Goal: Transaction & Acquisition: Purchase product/service

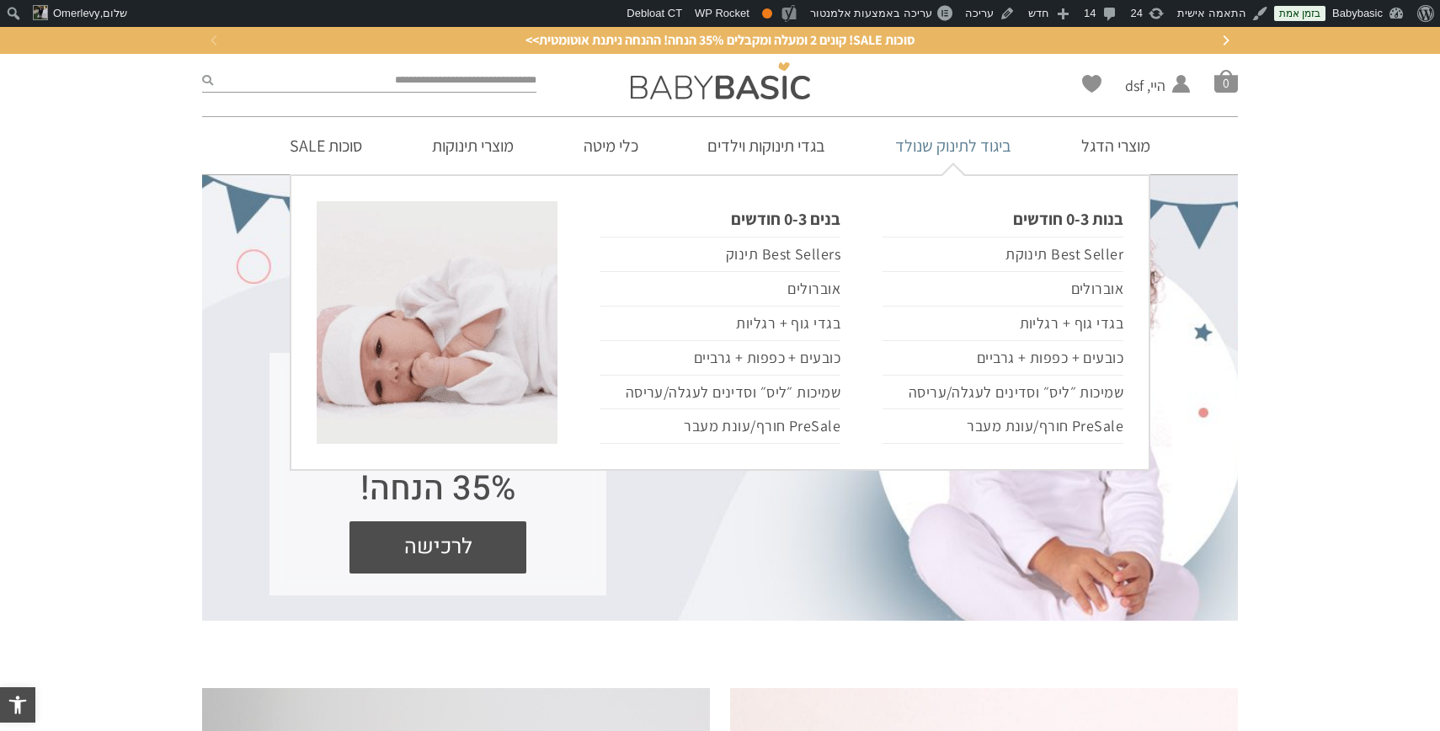
click at [965, 153] on link "ביגוד לתינוק שנולד" at bounding box center [953, 145] width 167 height 57
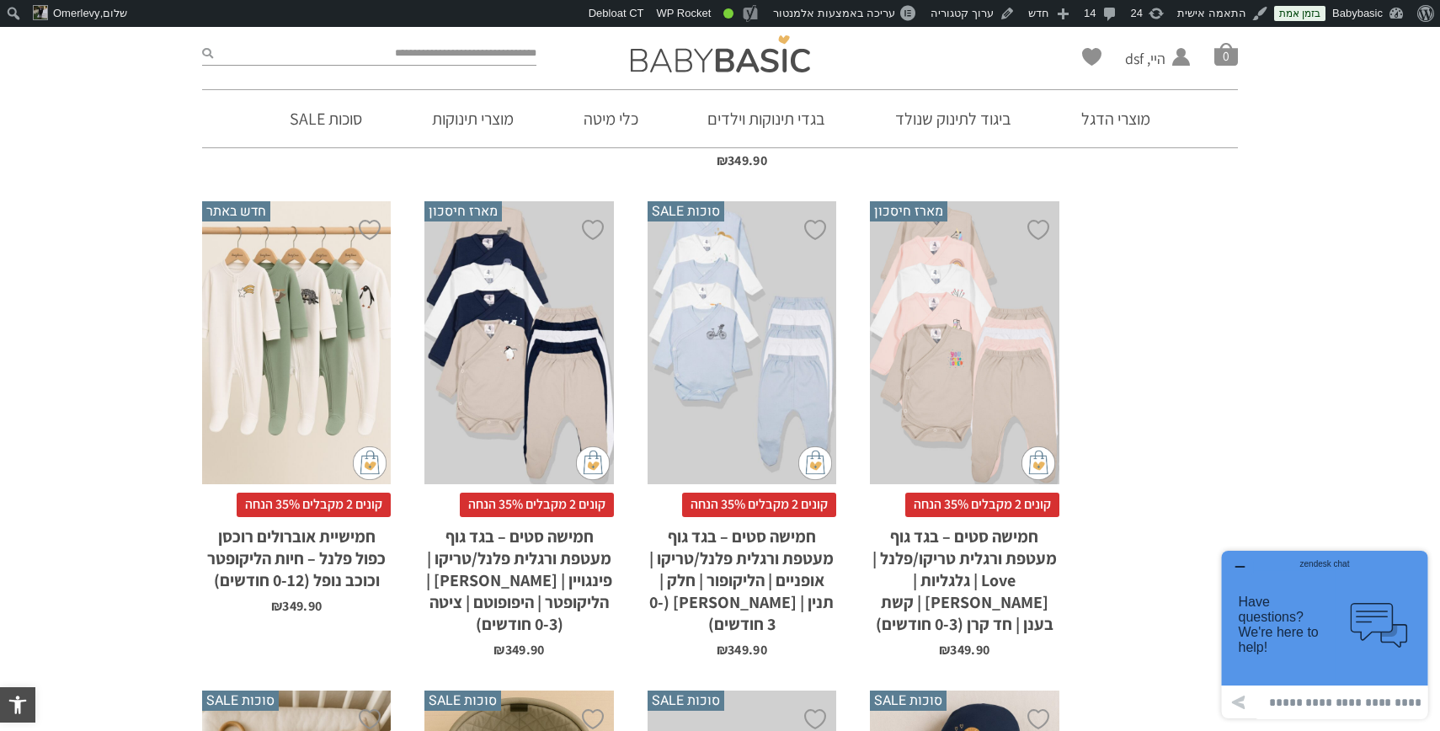
scroll to position [3091, 0]
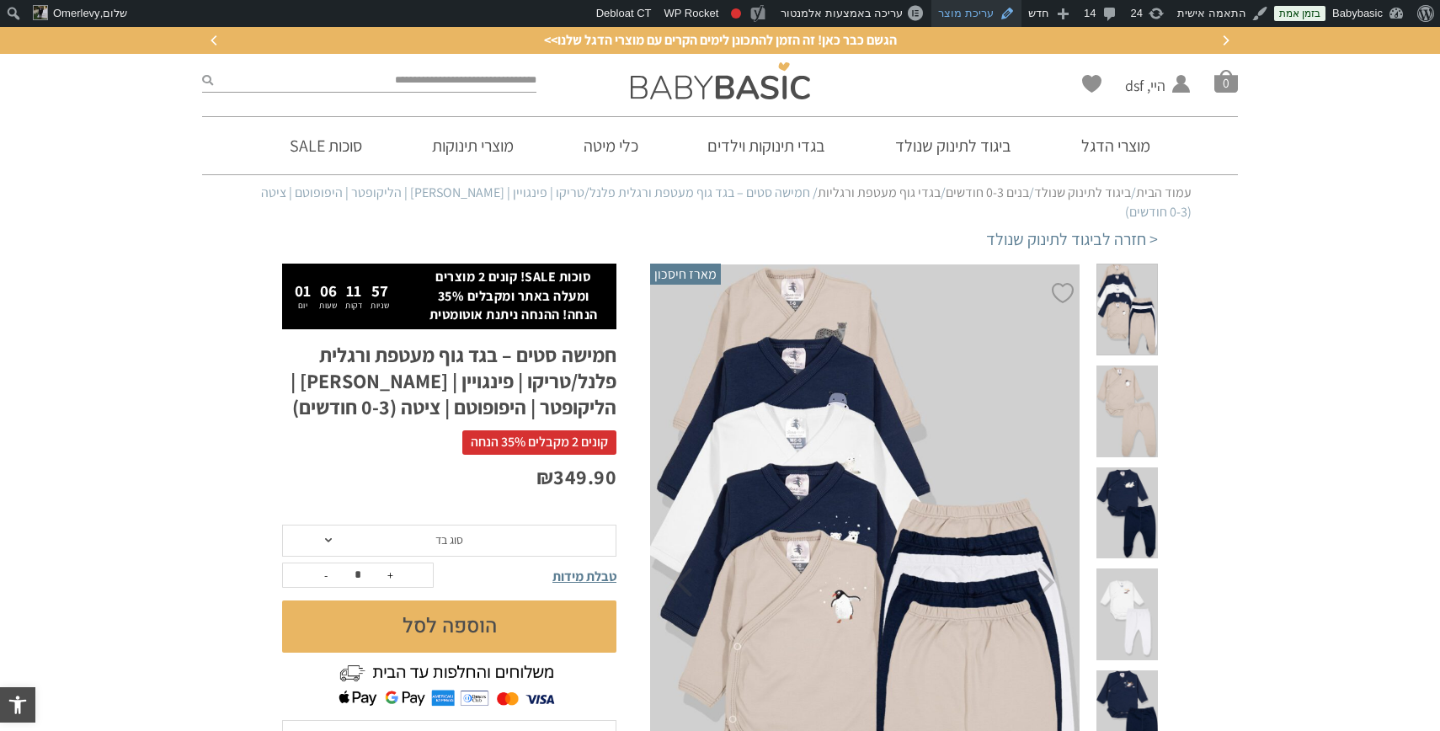
click at [975, 15] on link "עריכת מוצר" at bounding box center [976, 13] width 90 height 27
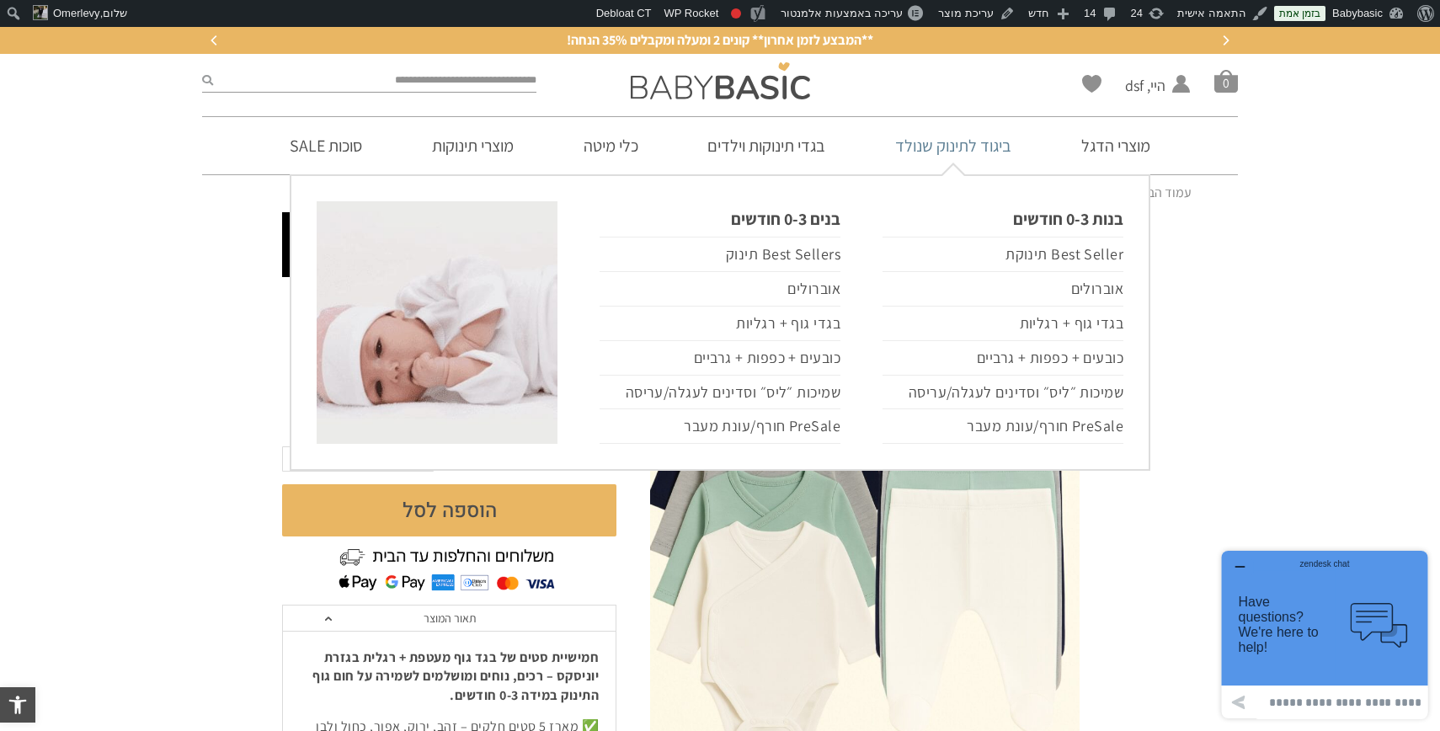
click at [937, 144] on link "ביגוד לתינוק שנולד" at bounding box center [953, 145] width 167 height 57
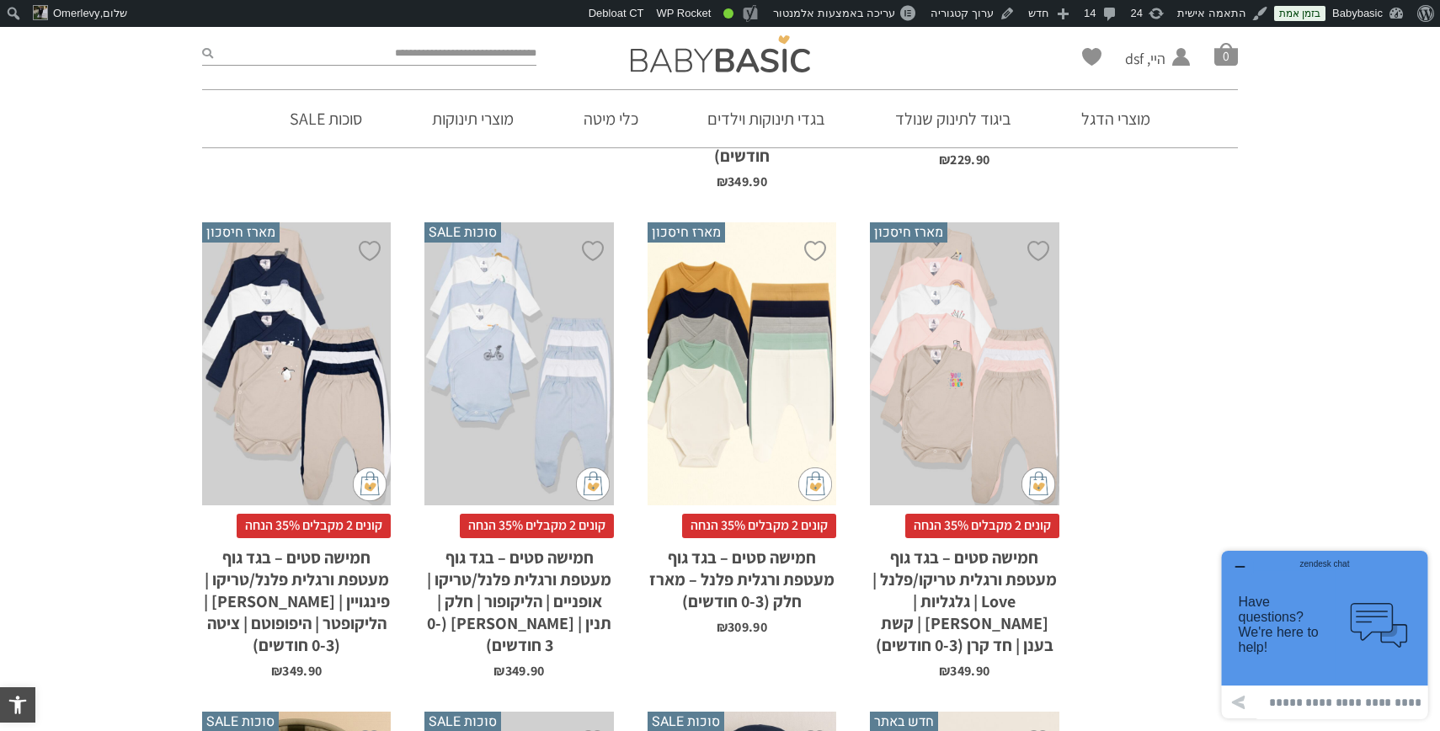
click at [754, 286] on div "x הוספה לסל" at bounding box center [741, 364] width 189 height 284
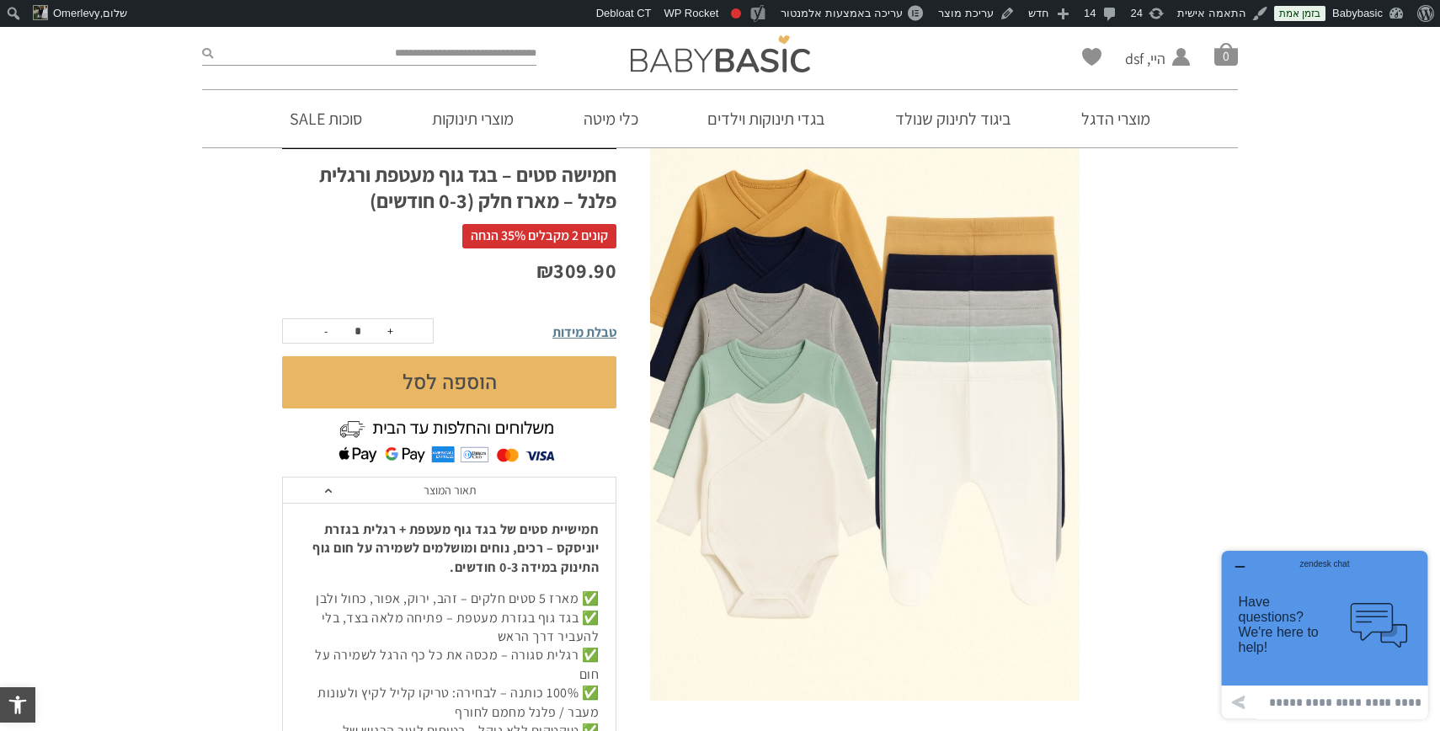
scroll to position [162, 0]
